Goal: Navigation & Orientation: Find specific page/section

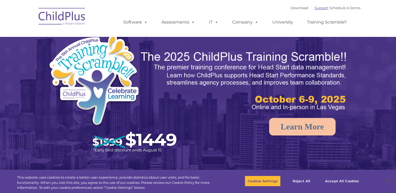
select select "MEDIUM"
click at [299, 9] on link "Download" at bounding box center [300, 8] width 18 height 4
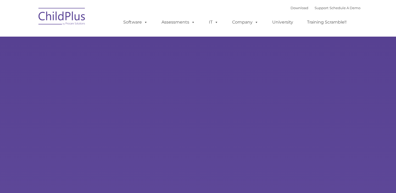
type input ""
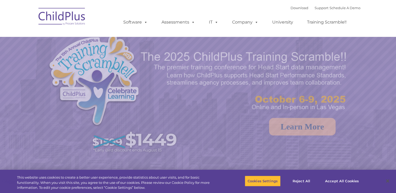
select select "MEDIUM"
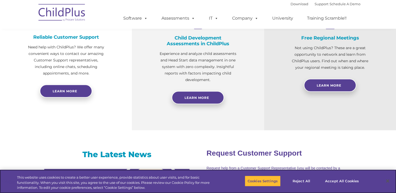
scroll to position [203, 0]
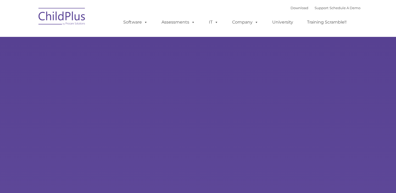
type input ""
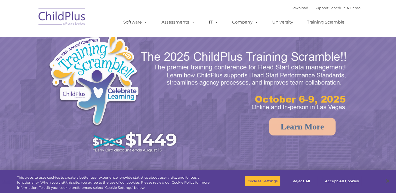
select select "MEDIUM"
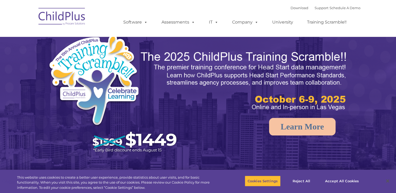
click at [54, 20] on img at bounding box center [62, 17] width 52 height 26
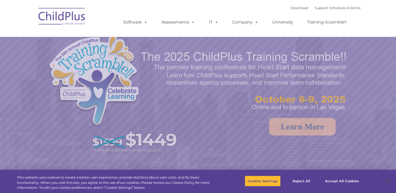
select select "MEDIUM"
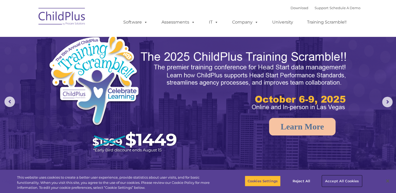
click at [342, 180] on button "Accept All Cookies" at bounding box center [342, 181] width 40 height 11
